Goal: Information Seeking & Learning: Learn about a topic

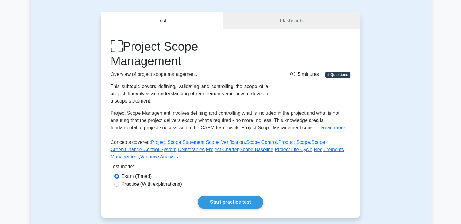
scroll to position [125, 0]
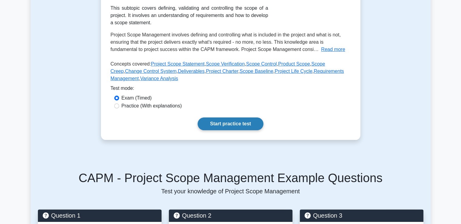
click at [224, 125] on link "Start practice test" at bounding box center [231, 123] width 66 height 13
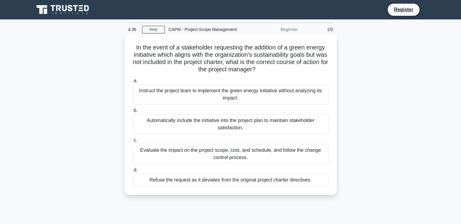
click at [207, 154] on div "Evaluate the impact on the project scope, cost, and schedule, and follow the ch…" at bounding box center [231, 154] width 197 height 20
click at [133, 142] on input "c. Evaluate the impact on the project scope, cost, and schedule, and follow the…" at bounding box center [133, 140] width 0 height 4
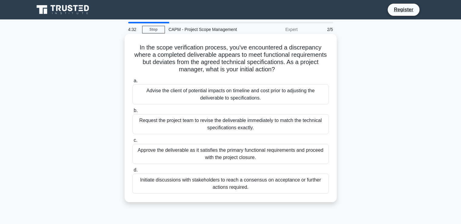
click at [210, 155] on div "Approve the deliverable as it satisfies the primary functional requirements and…" at bounding box center [231, 154] width 197 height 20
click at [133, 142] on input "c. Approve the deliverable as it satisfies the primary functional requirements …" at bounding box center [133, 140] width 0 height 4
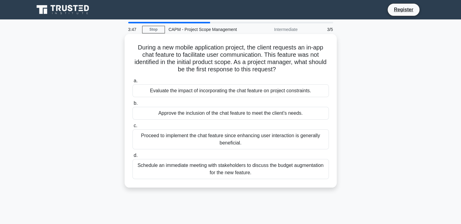
click at [235, 91] on div "Evaluate the impact of incorporating the chat feature on project constraints." at bounding box center [231, 90] width 197 height 13
click at [133, 83] on input "a. Evaluate the impact of incorporating the chat feature on project constraints." at bounding box center [133, 81] width 0 height 4
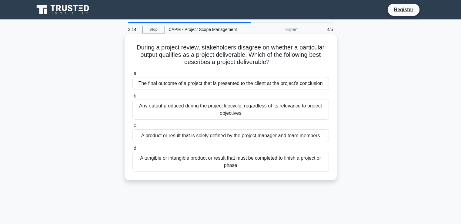
click at [208, 87] on div "The final outcome of a project that is presented to the client at the project's…" at bounding box center [231, 83] width 197 height 13
click at [133, 76] on input "a. The final outcome of a project that is presented to the client at the projec…" at bounding box center [133, 74] width 0 height 4
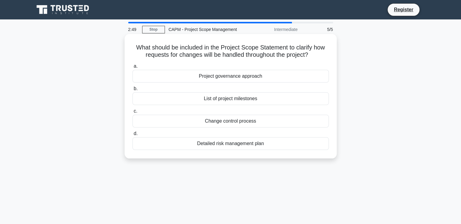
click at [215, 119] on div "Change control process" at bounding box center [231, 121] width 197 height 13
click at [133, 113] on input "c. Change control process" at bounding box center [133, 111] width 0 height 4
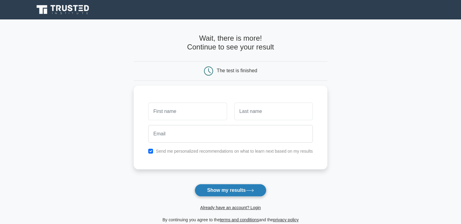
click at [215, 187] on button "Show my results" at bounding box center [231, 190] width 72 height 13
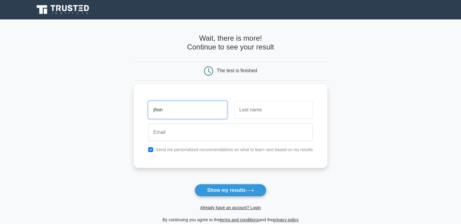
type input "jhon"
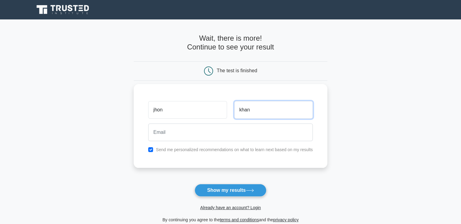
type input "khan"
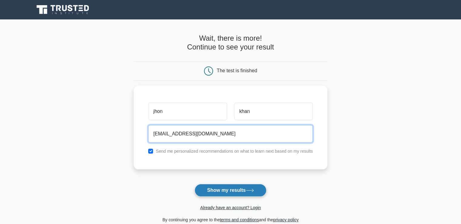
type input "khan_090@hotmail.com"
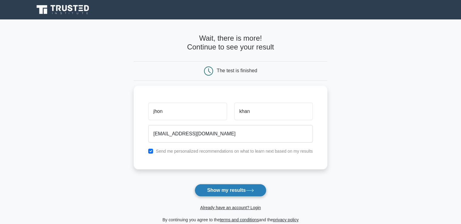
click at [216, 187] on button "Show my results" at bounding box center [231, 190] width 72 height 13
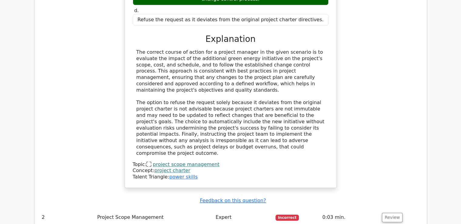
scroll to position [671, 0]
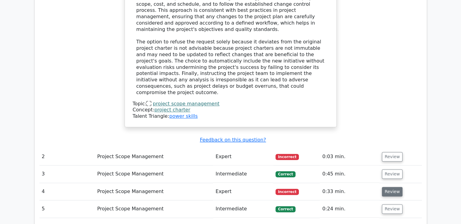
click at [392, 187] on button "Review" at bounding box center [392, 191] width 21 height 9
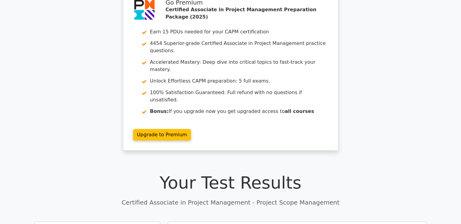
scroll to position [0, 0]
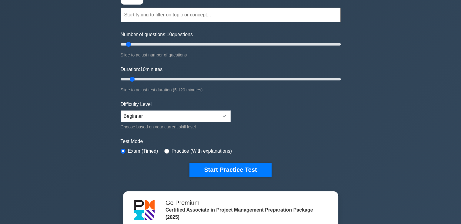
scroll to position [70, 0]
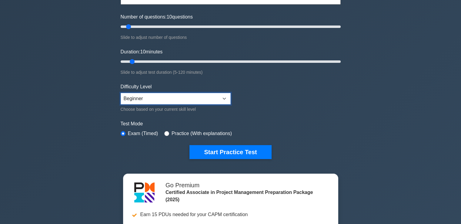
click at [208, 98] on select "Beginner Intermediate Expert" at bounding box center [176, 99] width 110 height 12
select select "intermediate"
click at [121, 93] on select "Beginner Intermediate Expert" at bounding box center [176, 99] width 110 height 12
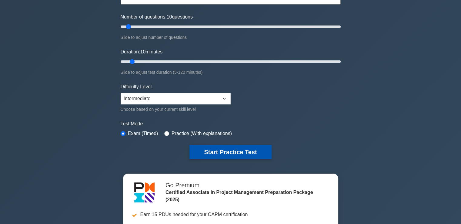
click at [214, 147] on button "Start Practice Test" at bounding box center [231, 152] width 82 height 14
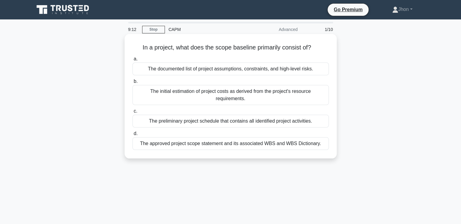
click at [253, 69] on div "The documented list of project assumptions, constraints, and high-level risks." at bounding box center [231, 68] width 197 height 13
click at [133, 61] on input "a. The documented list of project assumptions, constraints, and high-level risk…" at bounding box center [133, 59] width 0 height 4
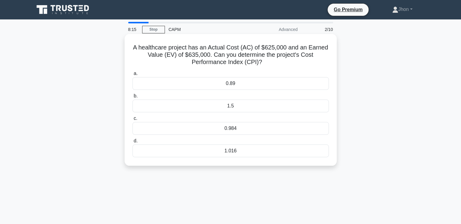
click at [235, 150] on div "1.016" at bounding box center [231, 150] width 197 height 13
click at [133, 143] on input "d. 1.016" at bounding box center [133, 141] width 0 height 4
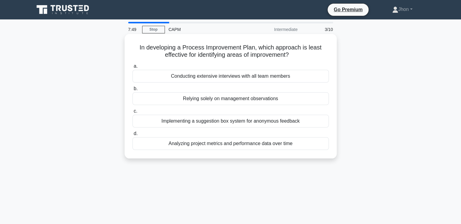
click at [231, 100] on div "Relying solely on management observations" at bounding box center [231, 98] width 197 height 13
click at [133, 91] on input "b. Relying solely on management observations" at bounding box center [133, 89] width 0 height 4
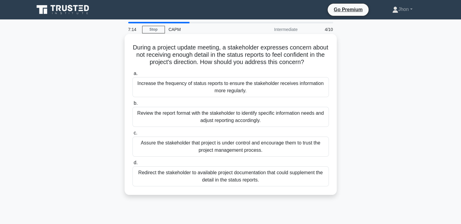
click at [185, 154] on div "Assure the stakeholder that project is under control and encourage them to trus…" at bounding box center [231, 147] width 197 height 20
click at [133, 135] on input "c. Assure the stakeholder that project is under control and encourage them to t…" at bounding box center [133, 133] width 0 height 4
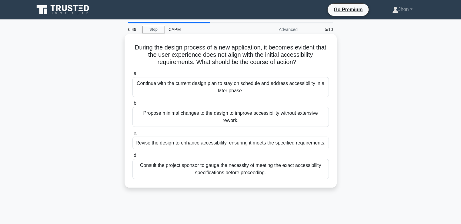
click at [195, 144] on div "Revise the design to enhance accessibility, ensuring it meets the specified req…" at bounding box center [231, 143] width 197 height 13
click at [133, 135] on input "c. Revise the design to enhance accessibility, ensuring it meets the specified …" at bounding box center [133, 133] width 0 height 4
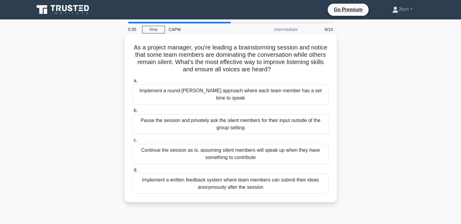
click at [209, 92] on div "Implement a round-robin approach where each team member has a set time to speak" at bounding box center [231, 94] width 197 height 20
click at [133, 83] on input "a. Implement a round-robin approach where each team member has a set time to sp…" at bounding box center [133, 81] width 0 height 4
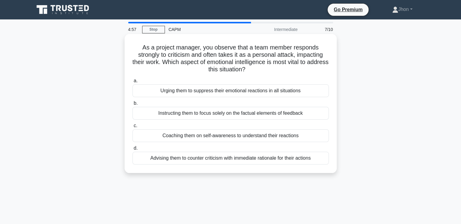
click at [201, 134] on div "Coaching them on self-awareness to understand their reactions" at bounding box center [231, 135] width 197 height 13
click at [133, 128] on input "c. Coaching them on self-awareness to understand their reactions" at bounding box center [133, 126] width 0 height 4
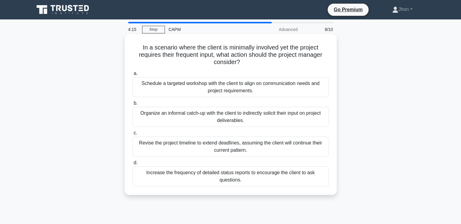
click at [215, 91] on div "Schedule a targeted workshop with the client to align on communication needs an…" at bounding box center [231, 87] width 197 height 20
click at [133, 76] on input "a. Schedule a targeted workshop with the client to align on communication needs…" at bounding box center [133, 74] width 0 height 4
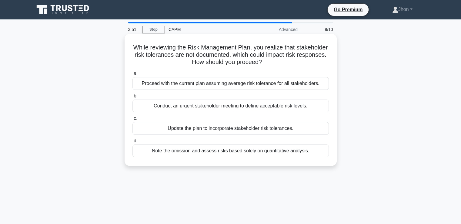
click at [203, 127] on div "Update the plan to incorporate stakeholder risk tolerances." at bounding box center [231, 128] width 197 height 13
click at [133, 120] on input "c. Update the plan to incorporate stakeholder risk tolerances." at bounding box center [133, 118] width 0 height 4
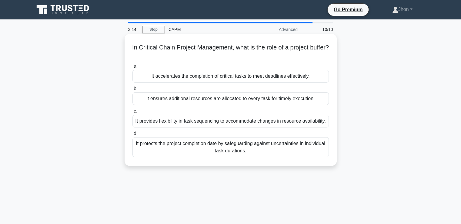
click at [191, 147] on div "It protects the project completion date by safeguarding against uncertainties i…" at bounding box center [231, 147] width 197 height 20
click at [133, 136] on input "d. It protects the project completion date by safeguarding against uncertaintie…" at bounding box center [133, 134] width 0 height 4
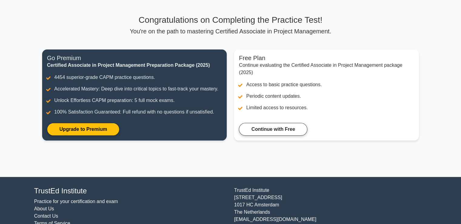
scroll to position [26, 0]
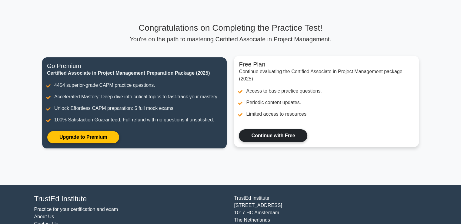
click at [259, 138] on link "Continue with Free" at bounding box center [273, 135] width 69 height 13
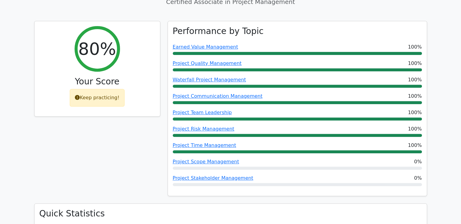
scroll to position [319, 0]
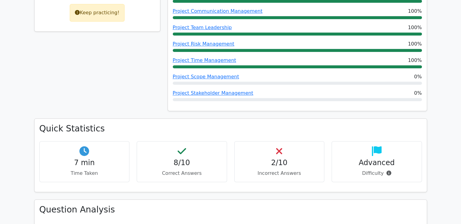
click at [259, 158] on h4 "2/10" at bounding box center [280, 162] width 80 height 9
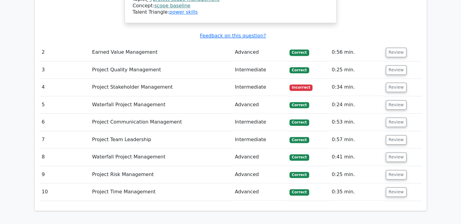
scroll to position [814, 0]
click at [397, 187] on button "Review" at bounding box center [396, 191] width 21 height 9
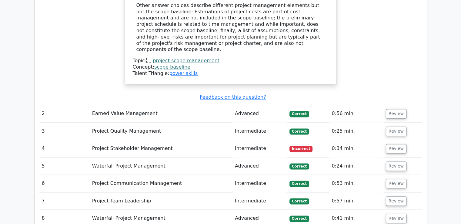
scroll to position [758, 0]
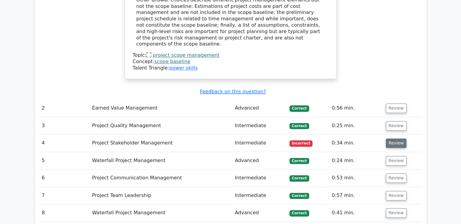
click at [398, 138] on button "Review" at bounding box center [396, 142] width 21 height 9
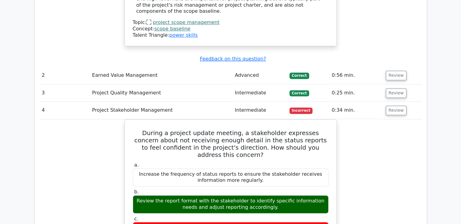
scroll to position [788, 0]
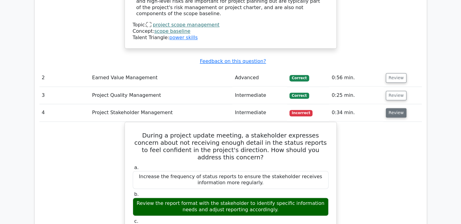
click at [394, 108] on button "Review" at bounding box center [396, 112] width 21 height 9
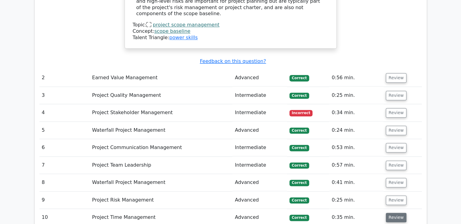
click at [393, 213] on button "Review" at bounding box center [396, 217] width 21 height 9
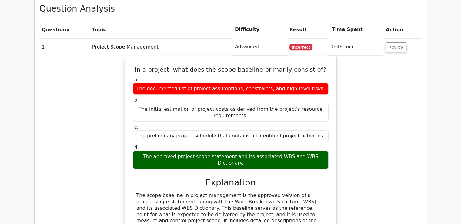
scroll to position [474, 0]
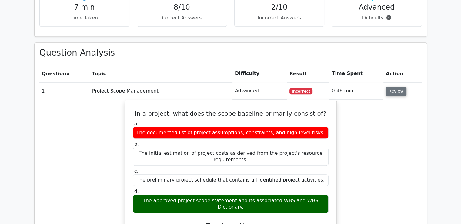
click at [397, 86] on button "Review" at bounding box center [396, 90] width 21 height 9
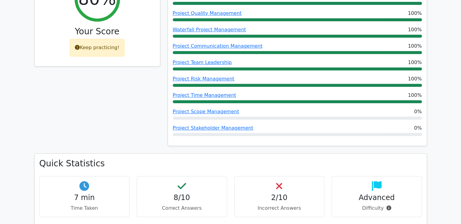
scroll to position [284, 0]
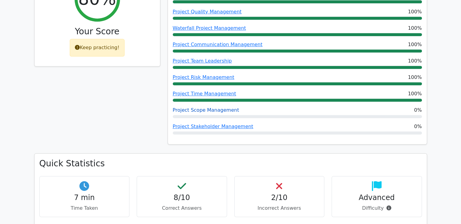
click at [211, 107] on link "Project Scope Management" at bounding box center [206, 110] width 66 height 6
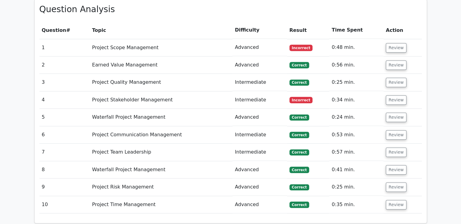
scroll to position [516, 0]
